Goal: Navigation & Orientation: Find specific page/section

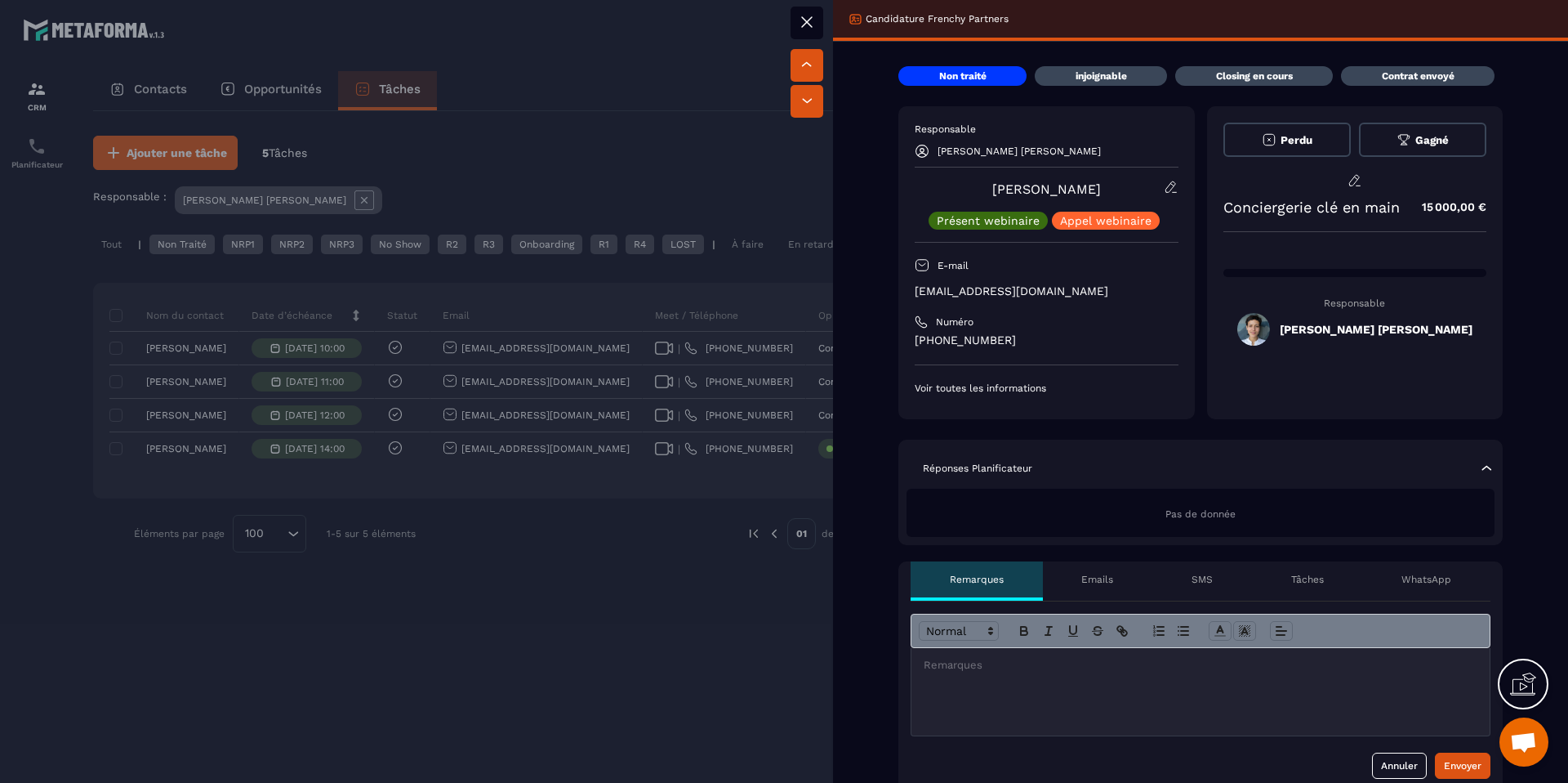
click at [1381, 779] on div "Annuler Envoyer" at bounding box center [1200, 696] width 605 height 190
click at [1400, 759] on button "Annuler" at bounding box center [1399, 765] width 55 height 26
click at [1403, 756] on button "Annuler" at bounding box center [1399, 765] width 55 height 26
click at [1372, 774] on button "Annuler" at bounding box center [1399, 765] width 55 height 26
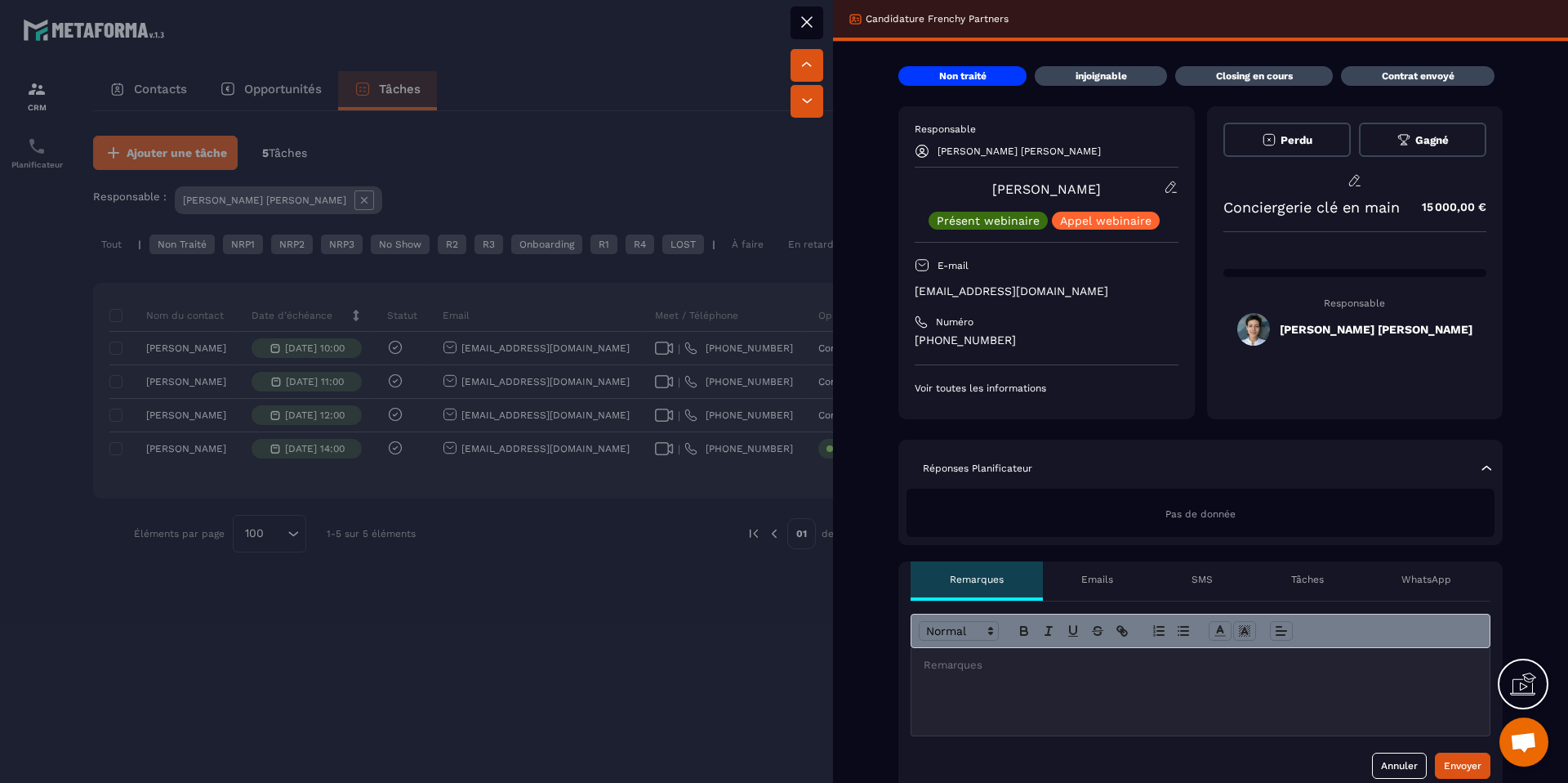
click at [718, 703] on div at bounding box center [784, 392] width 1568 height 783
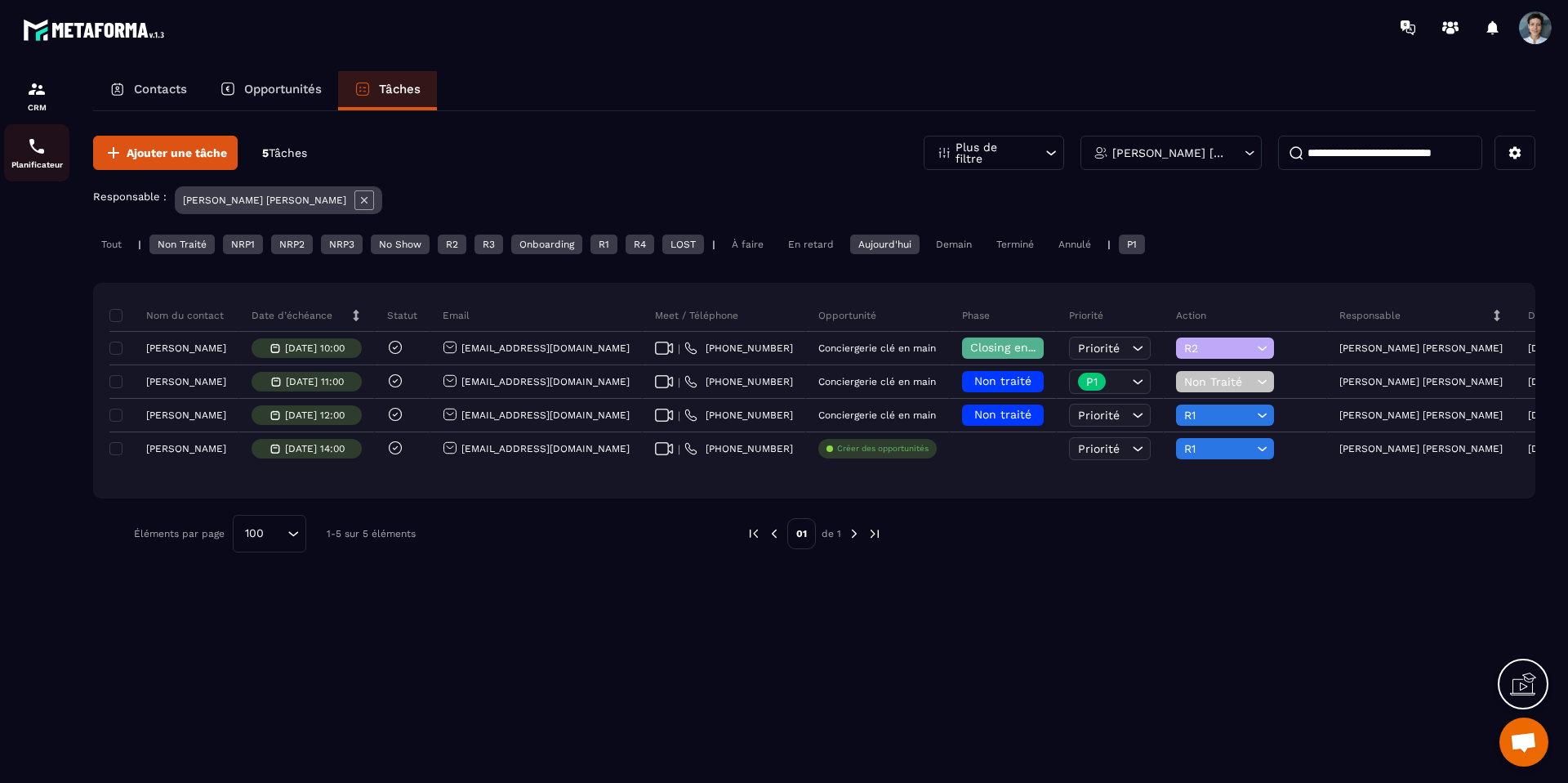
click at [55, 151] on div "Planificateur" at bounding box center [37, 153] width 65 height 33
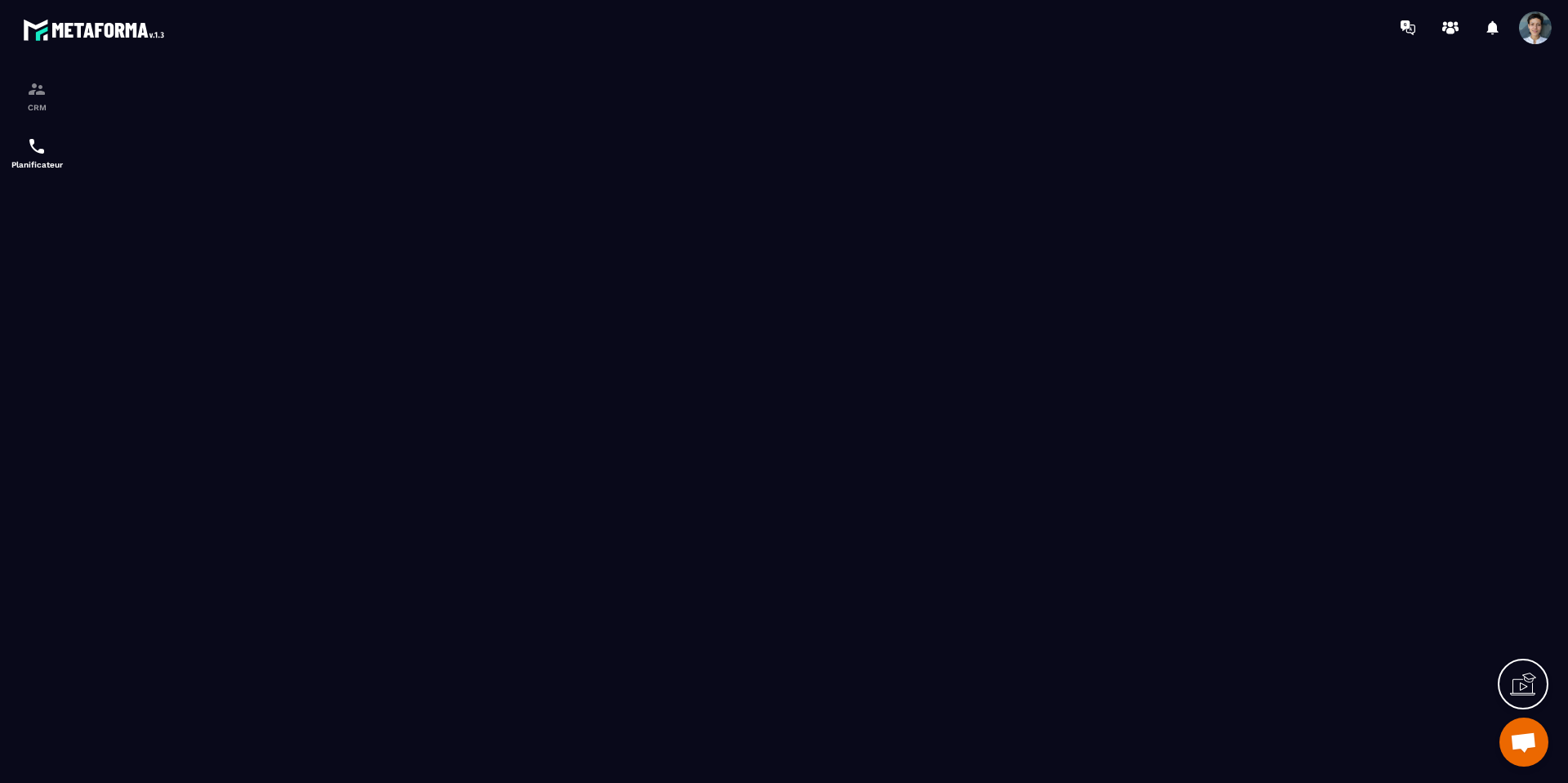
click at [73, 87] on div "CRM Planificateur" at bounding box center [139, 418] width 278 height 725
click at [35, 111] on p "CRM" at bounding box center [37, 108] width 65 height 9
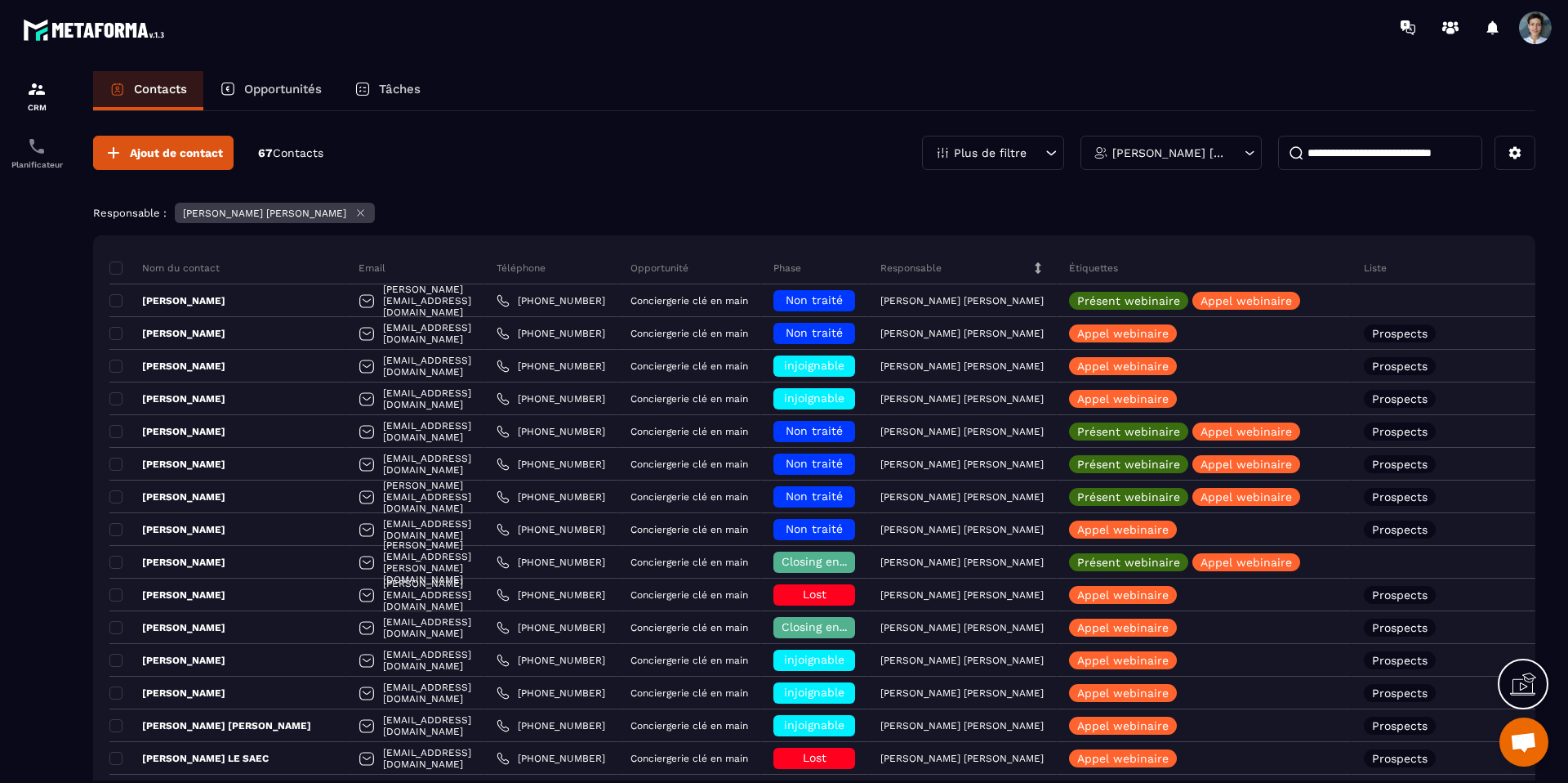
click at [406, 89] on p "Tâches" at bounding box center [399, 89] width 42 height 14
